Goal: Task Accomplishment & Management: Use online tool/utility

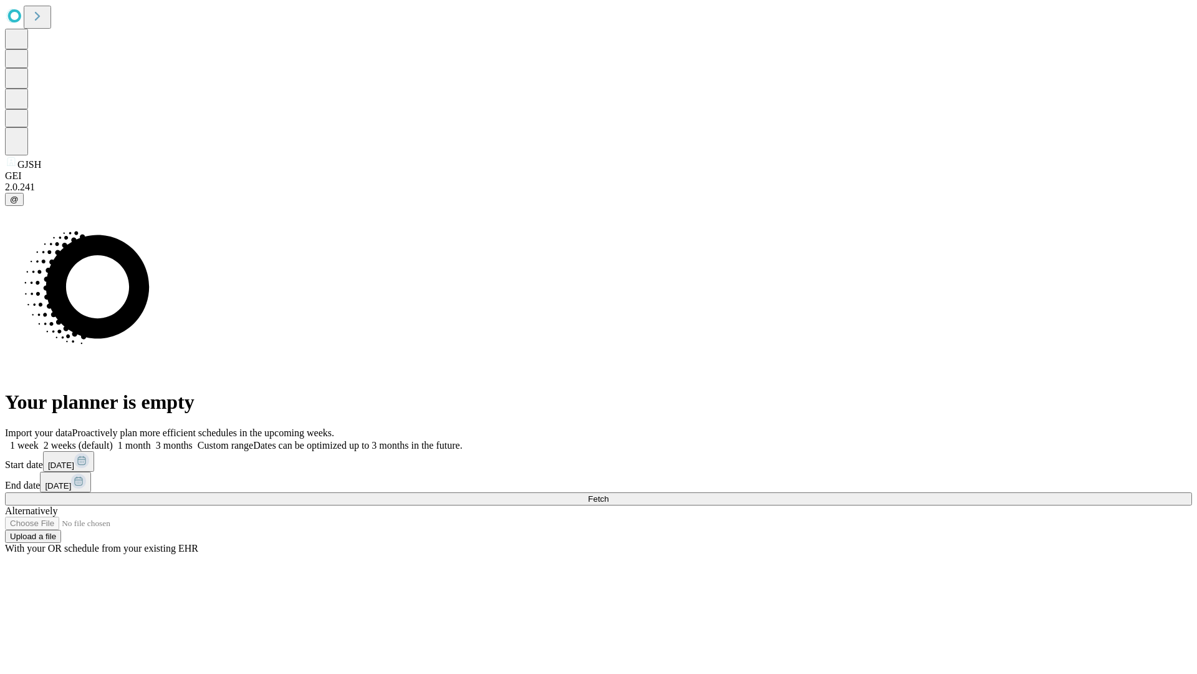
click at [609, 494] on span "Fetch" at bounding box center [598, 498] width 21 height 9
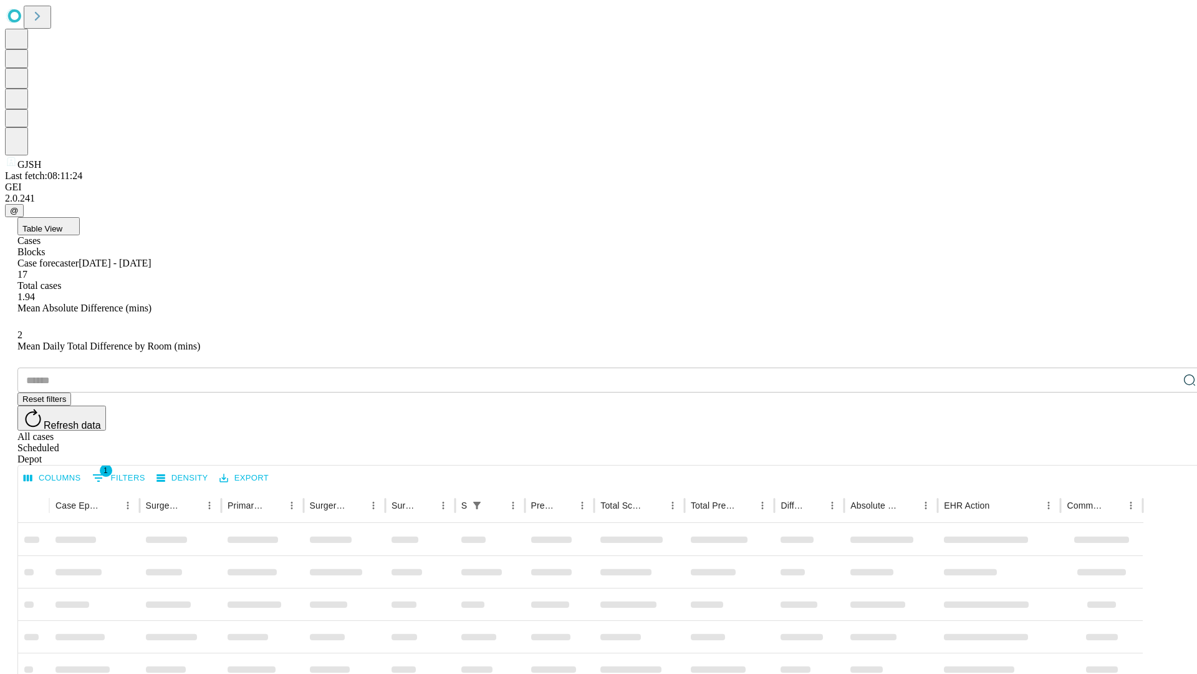
click at [1165, 453] on div "Depot" at bounding box center [611, 458] width 1188 height 11
